Goal: Information Seeking & Learning: Learn about a topic

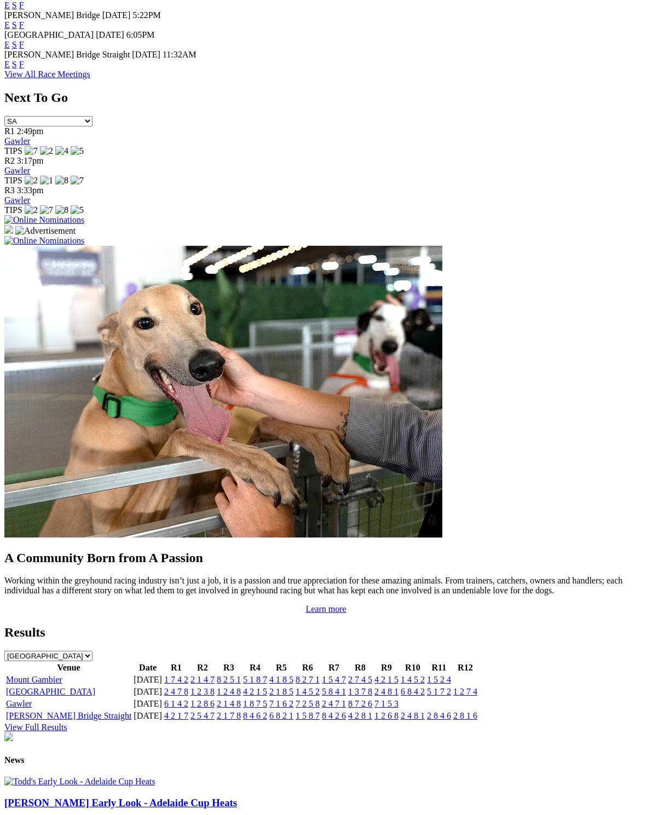
scroll to position [610, 0]
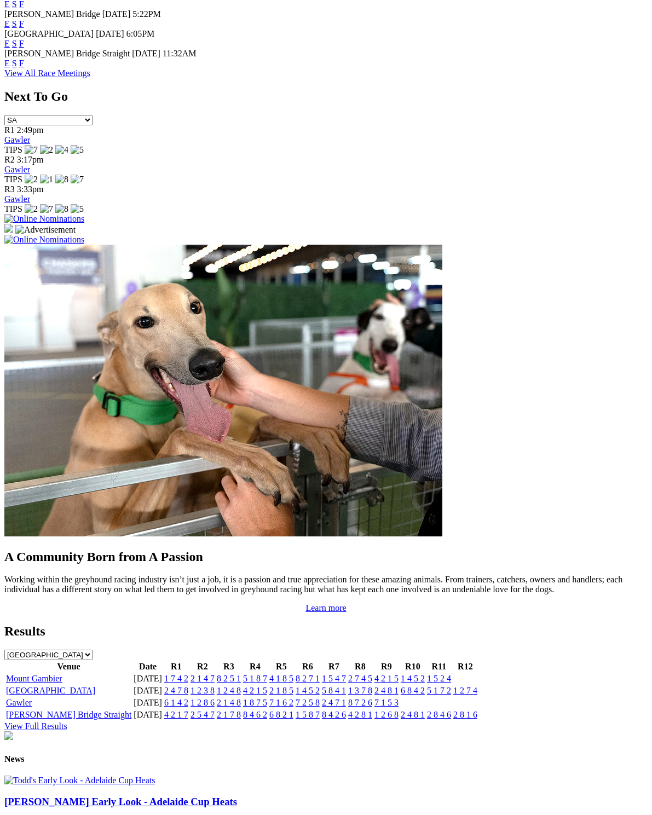
click at [27, 686] on link "[GEOGRAPHIC_DATA]" at bounding box center [50, 690] width 89 height 9
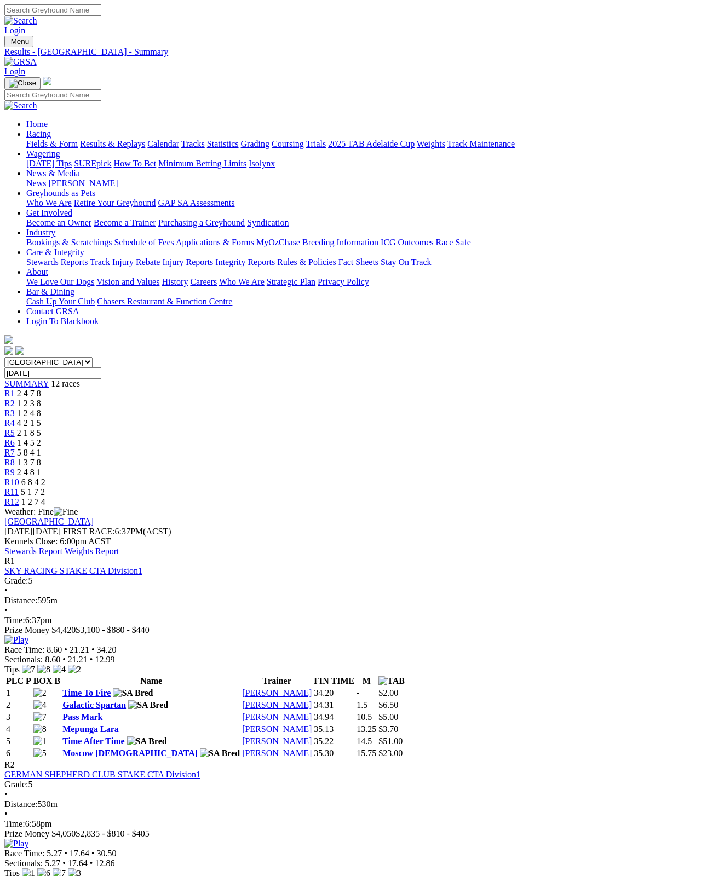
click at [62, 546] on link "Stewards Report" at bounding box center [33, 550] width 58 height 9
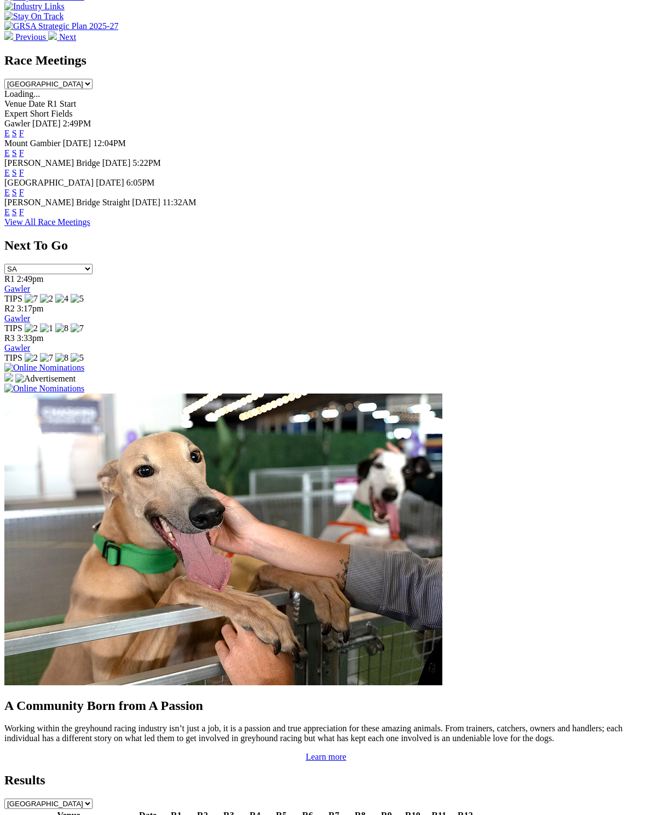
scroll to position [534, 0]
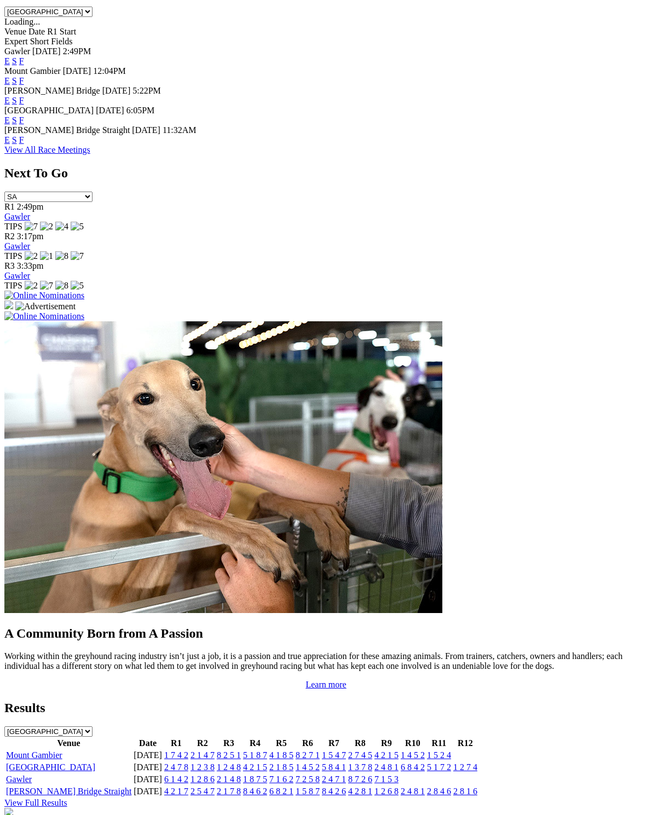
click at [33, 751] on link "Mount Gambier" at bounding box center [34, 755] width 56 height 9
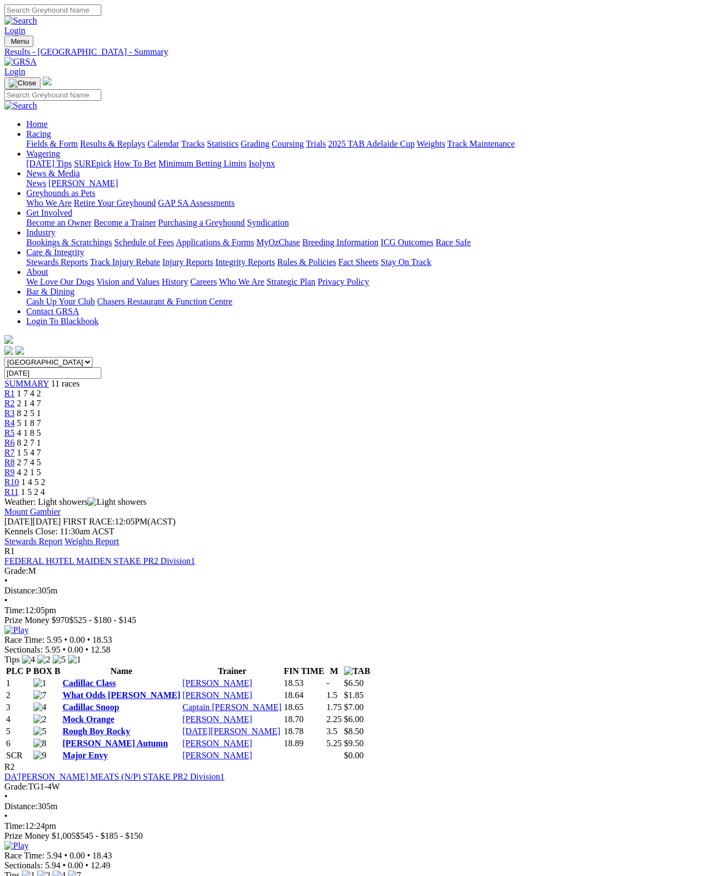
click at [62, 537] on link "Stewards Report" at bounding box center [33, 541] width 58 height 9
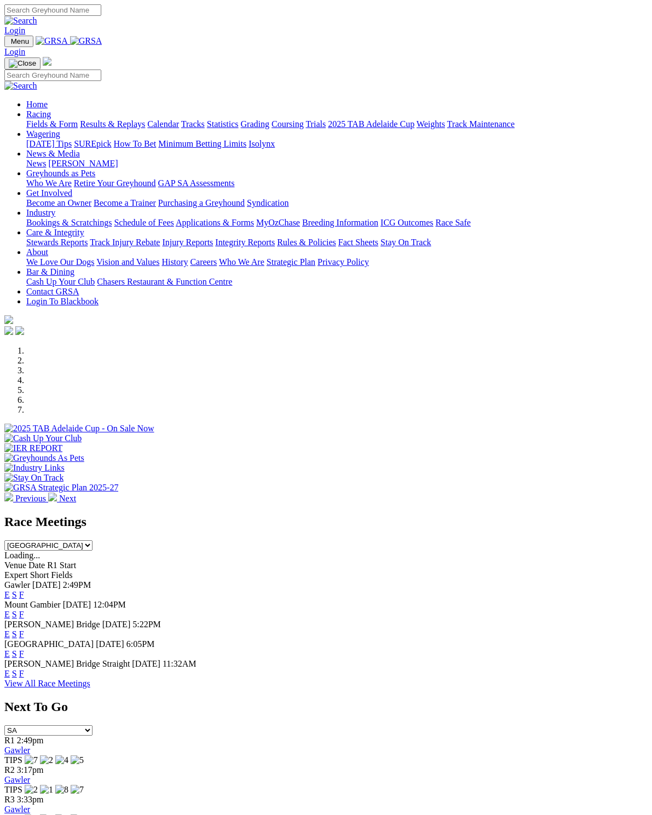
click at [24, 610] on link "F" at bounding box center [21, 614] width 5 height 9
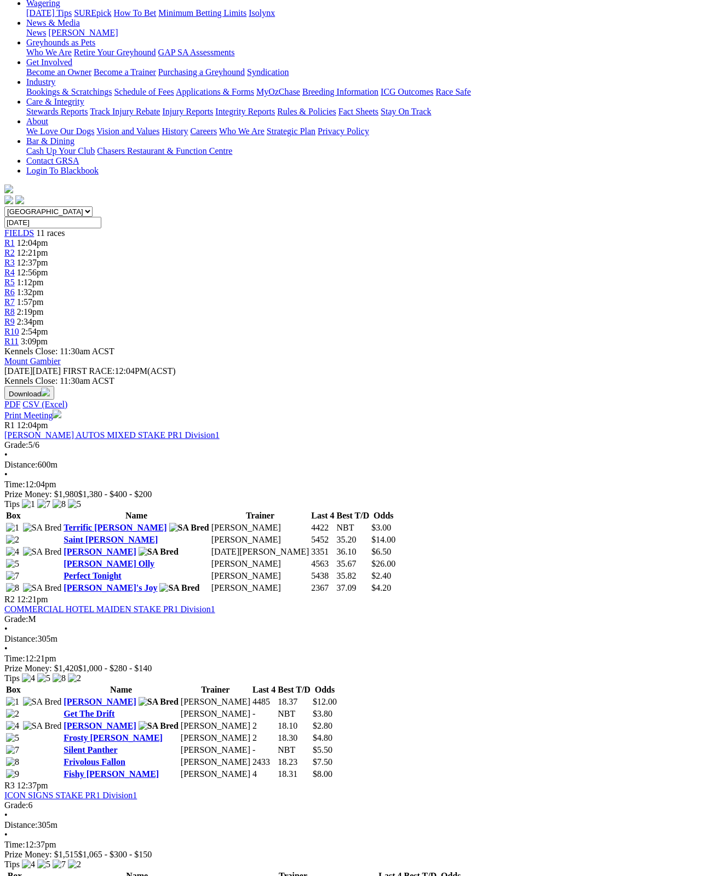
scroll to position [65, 0]
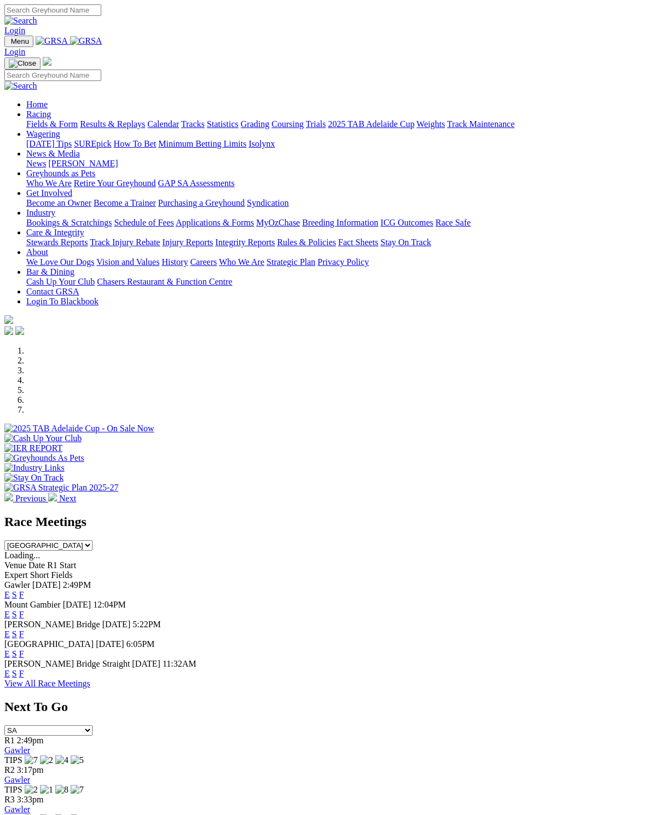
scroll to position [6, 0]
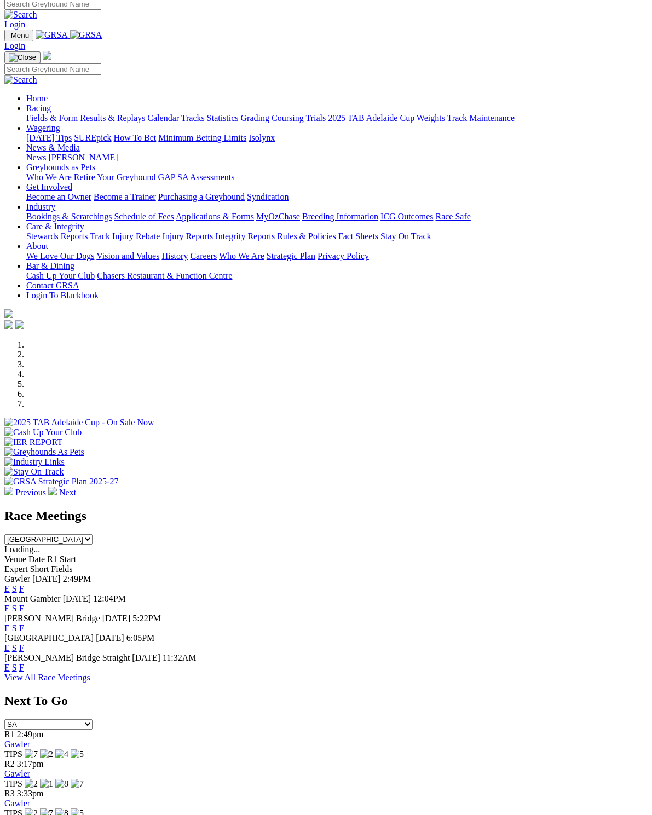
click at [93, 534] on select "[GEOGRAPHIC_DATA] [GEOGRAPHIC_DATA] [GEOGRAPHIC_DATA] [GEOGRAPHIC_DATA] [GEOGRA…" at bounding box center [48, 539] width 88 height 10
select select "[GEOGRAPHIC_DATA]"
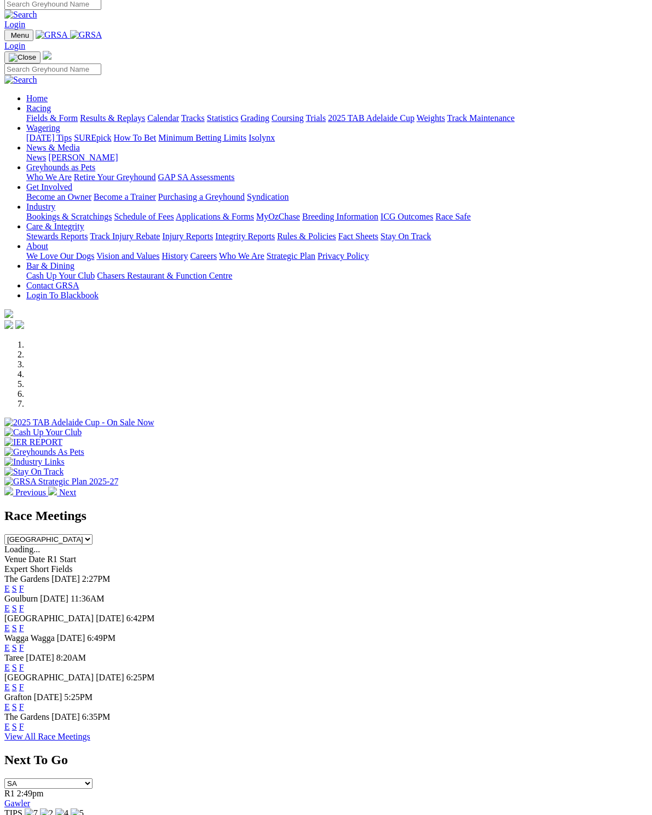
click at [90, 741] on link "View All Race Meetings" at bounding box center [47, 736] width 86 height 9
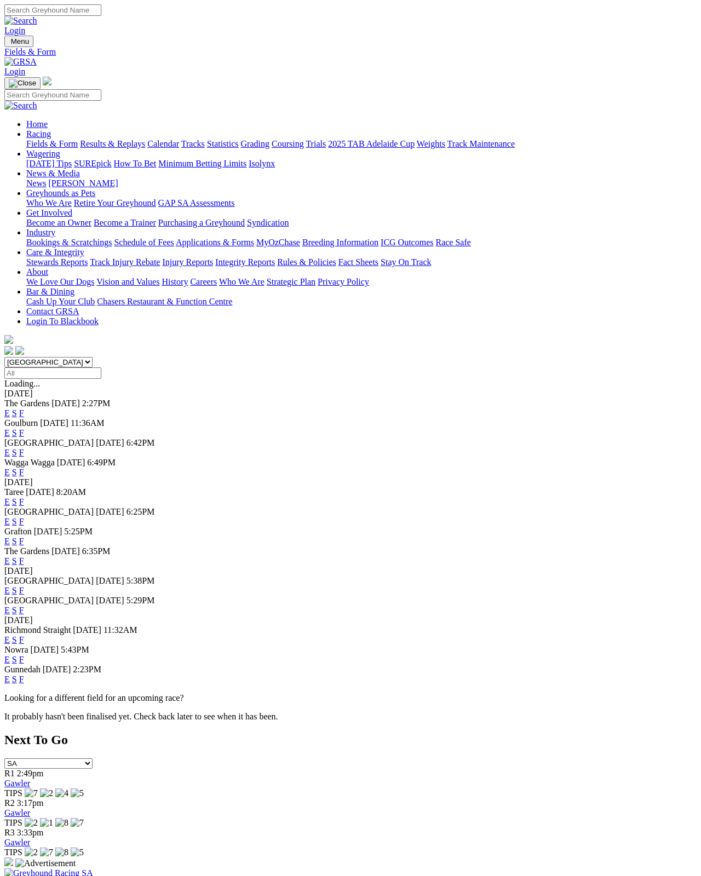
click at [24, 586] on link "F" at bounding box center [21, 590] width 5 height 9
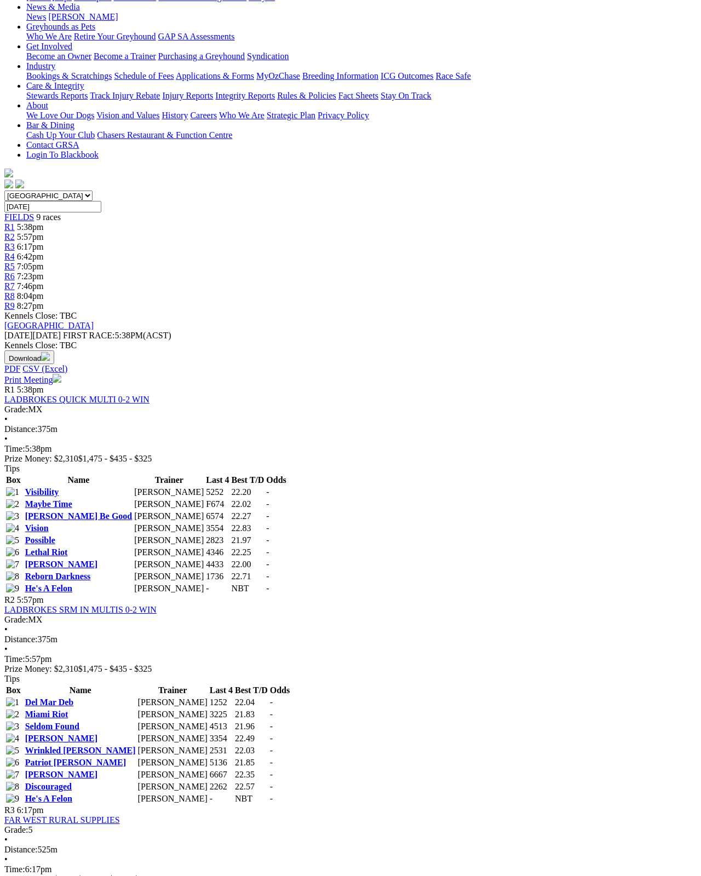
scroll to position [166, 0]
click at [72, 782] on link "Discouraged" at bounding box center [48, 786] width 47 height 9
